Goal: Transaction & Acquisition: Purchase product/service

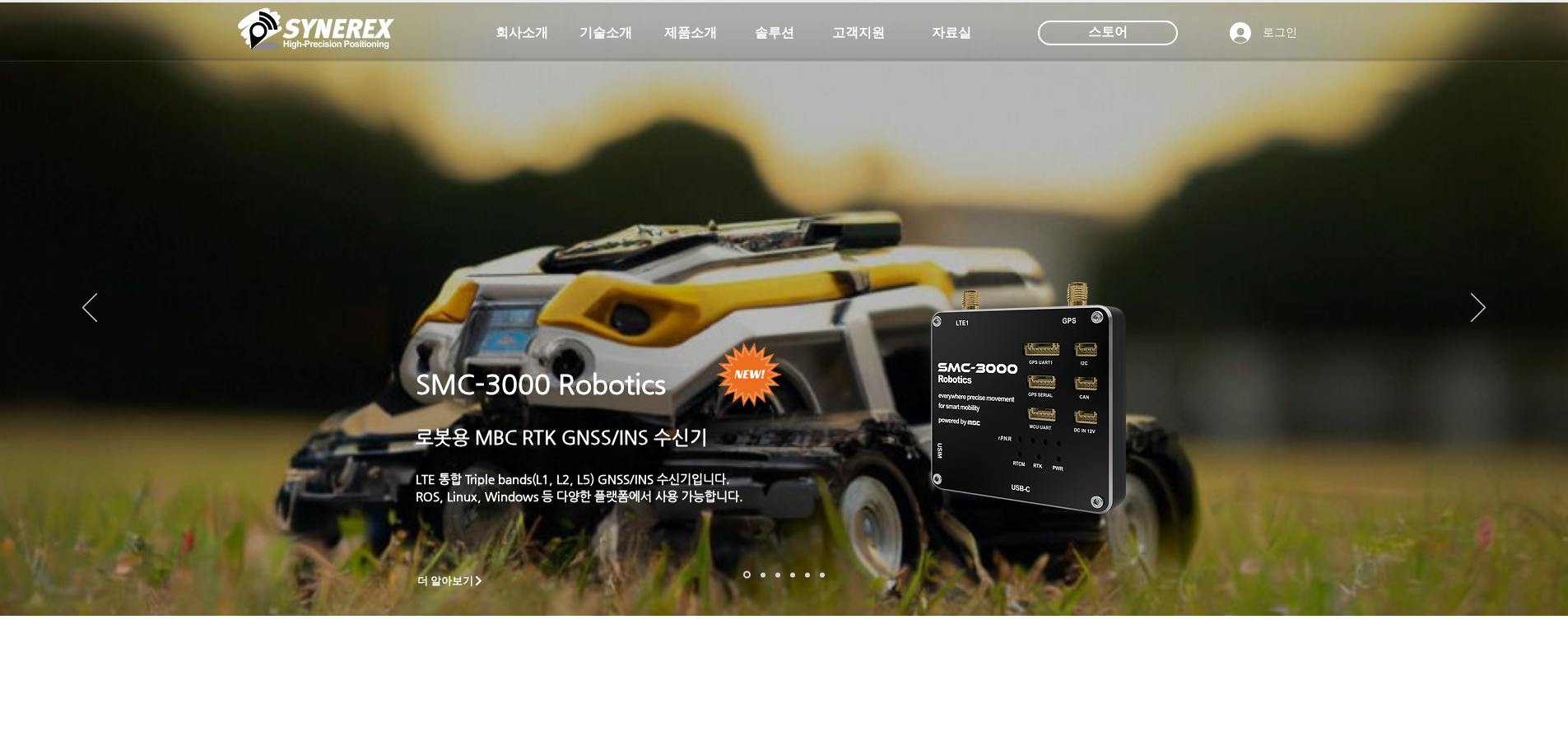
click at [1118, 28] on span "스토어" at bounding box center [1108, 33] width 39 height 18
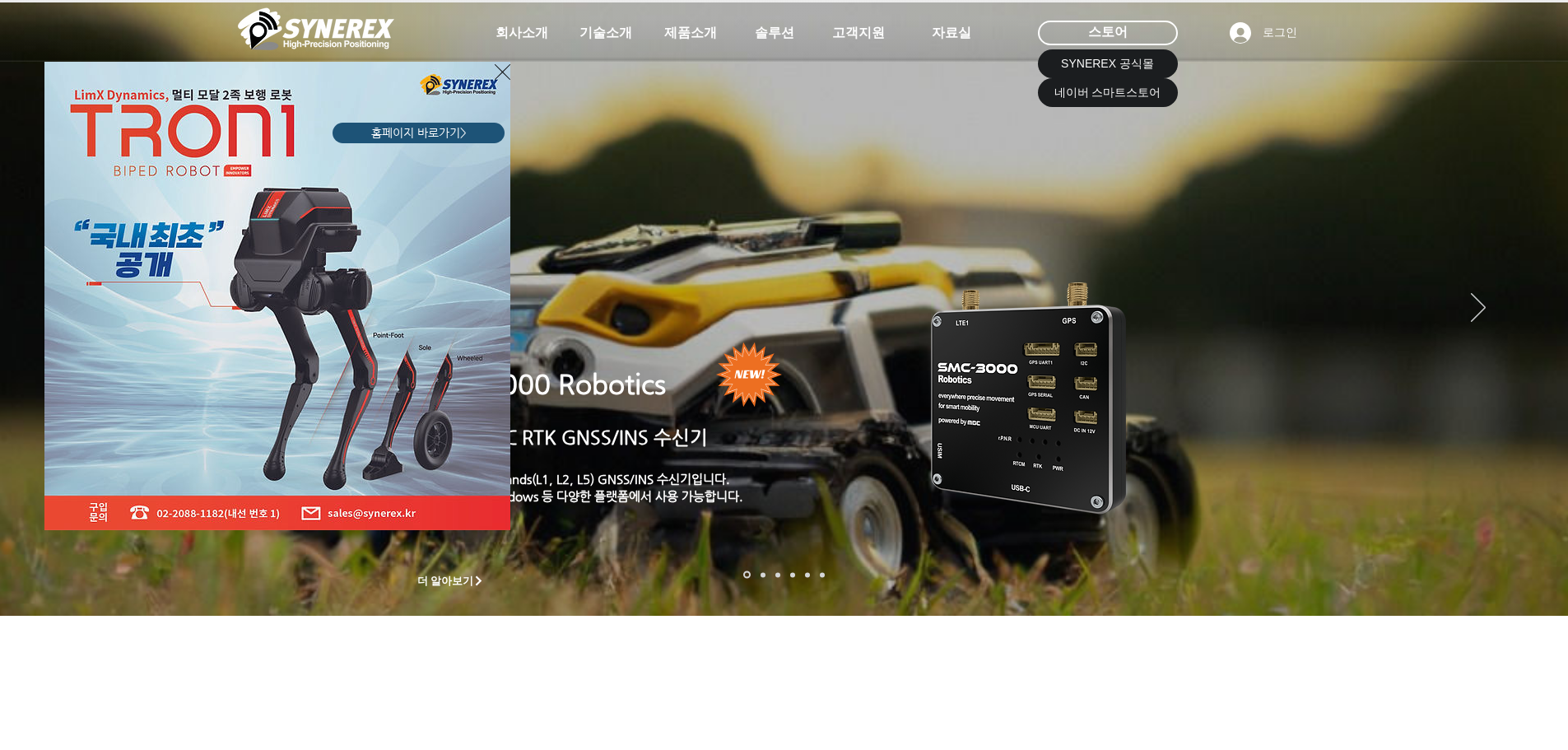
click at [1122, 95] on div "LimX Dinamics" at bounding box center [784, 375] width 1568 height 750
click at [1137, 99] on div "LimX Dinamics" at bounding box center [784, 375] width 1568 height 750
click at [1154, 31] on div "LimX Dinamics" at bounding box center [784, 375] width 1568 height 750
click at [1126, 31] on div "LimX Dinamics" at bounding box center [784, 375] width 1568 height 750
click at [488, 79] on img "LimX Dinamics" at bounding box center [277, 295] width 465 height 468
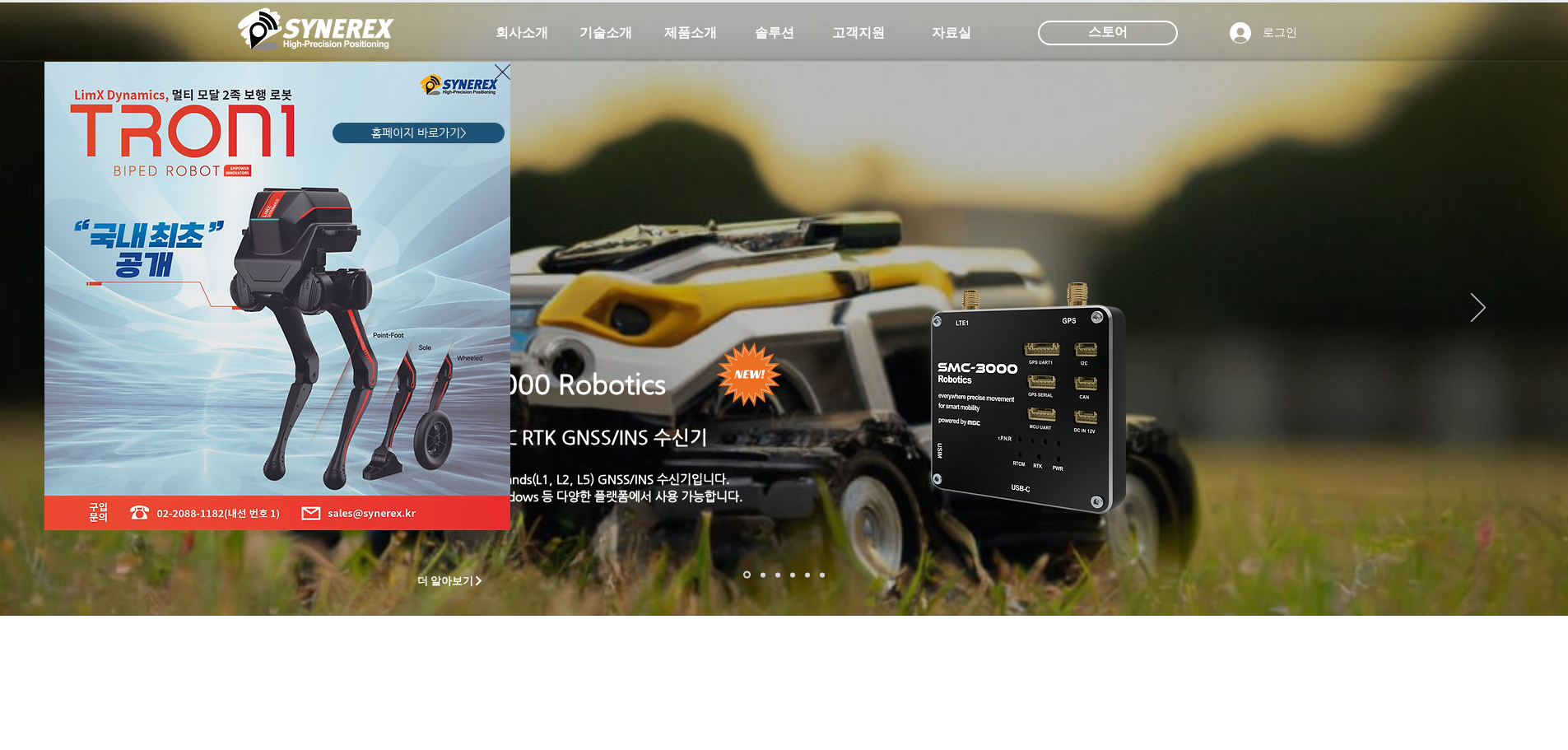
drag, startPoint x: 496, startPoint y: 75, endPoint x: 511, endPoint y: 74, distance: 15.0
click at [497, 74] on icon "사이트로 돌아가기" at bounding box center [502, 72] width 16 height 21
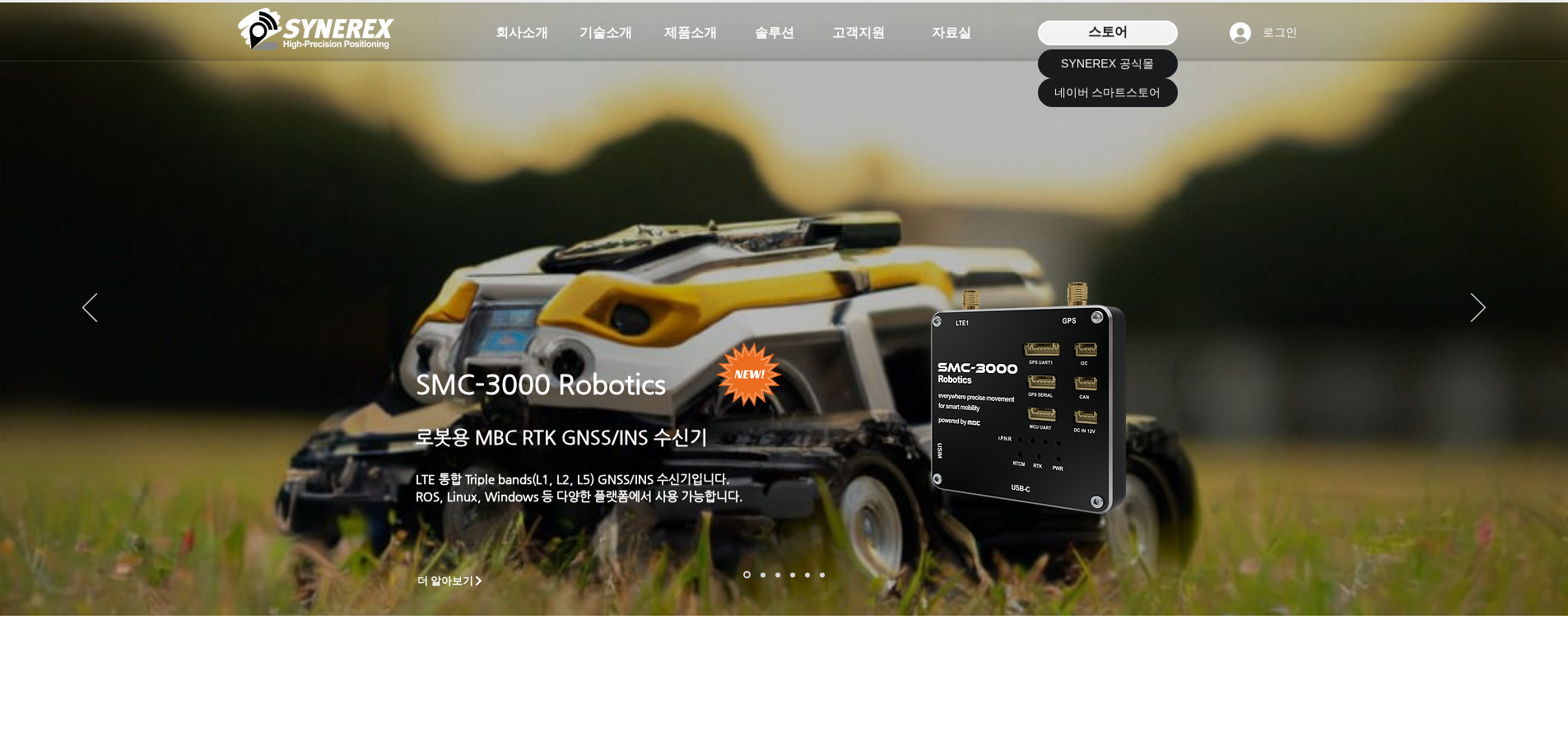
click at [1098, 39] on span "스토어" at bounding box center [1108, 33] width 39 height 18
click at [1103, 95] on span "네이버 스마트스토어" at bounding box center [1108, 93] width 107 height 17
